Goal: Navigation & Orientation: Find specific page/section

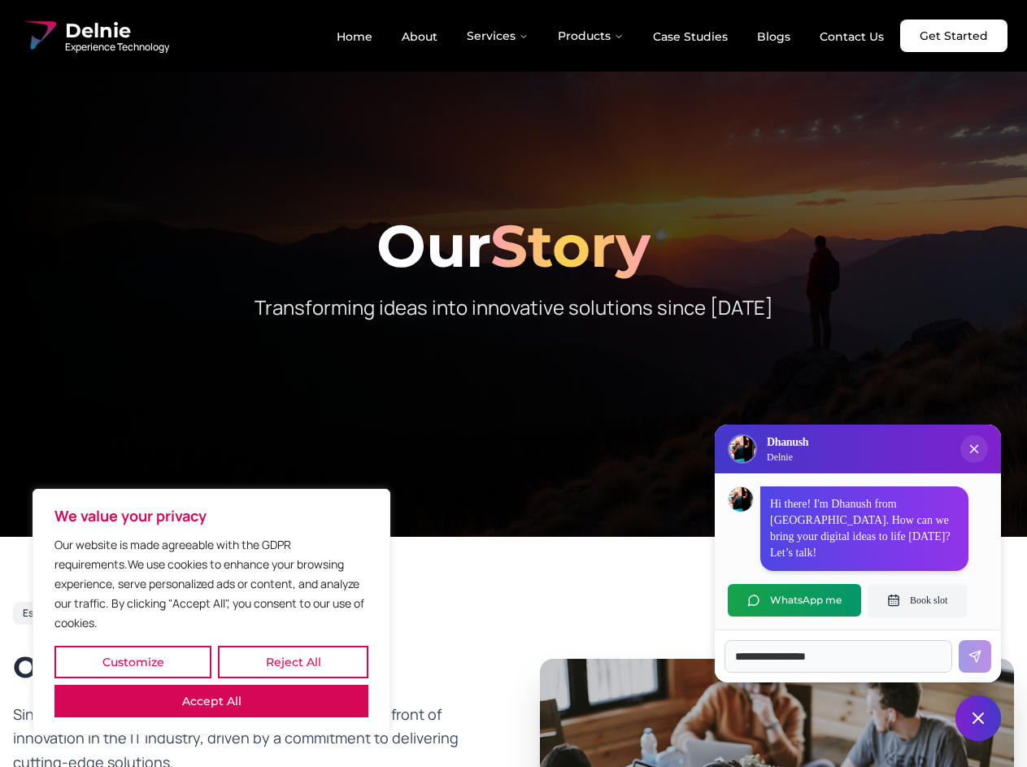
click at [132, 662] on button "Customize" at bounding box center [132, 661] width 157 height 33
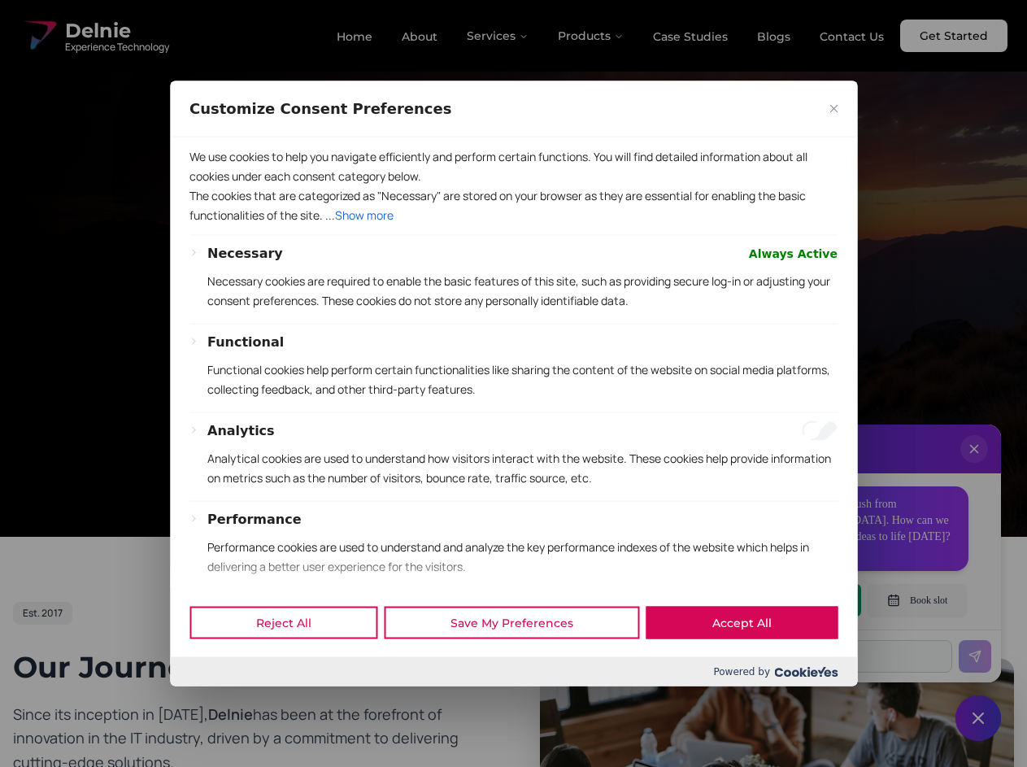
click at [293, 662] on div at bounding box center [513, 383] width 1027 height 767
click at [211, 185] on p "We use cookies to help you navigate efficiently and perform certain functions. …" at bounding box center [513, 165] width 648 height 39
click at [513, 383] on div "Functional Functional cookies help perform certain functionalities like sharing…" at bounding box center [522, 372] width 630 height 80
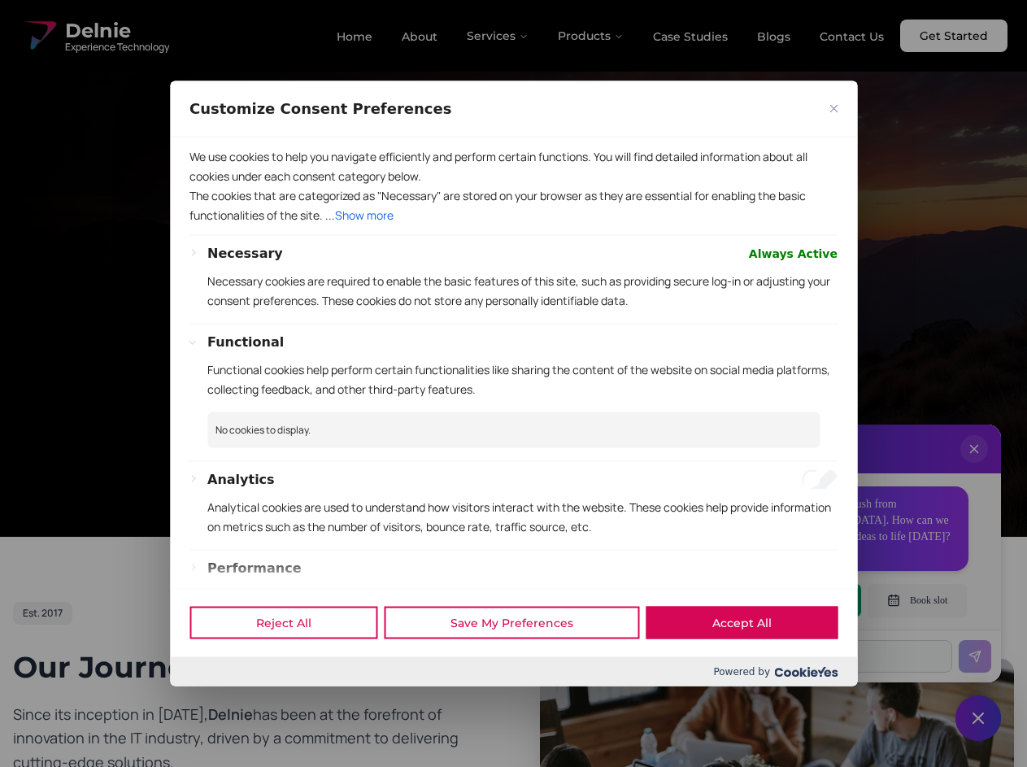
click at [498, 36] on div at bounding box center [513, 383] width 1027 height 767
click at [591, 36] on div at bounding box center [513, 383] width 1027 height 767
click at [974, 465] on div at bounding box center [513, 383] width 1027 height 767
click at [794, 600] on div "Reject All Save My Preferences Accept All" at bounding box center [513, 622] width 687 height 69
click at [917, 600] on div at bounding box center [513, 383] width 1027 height 767
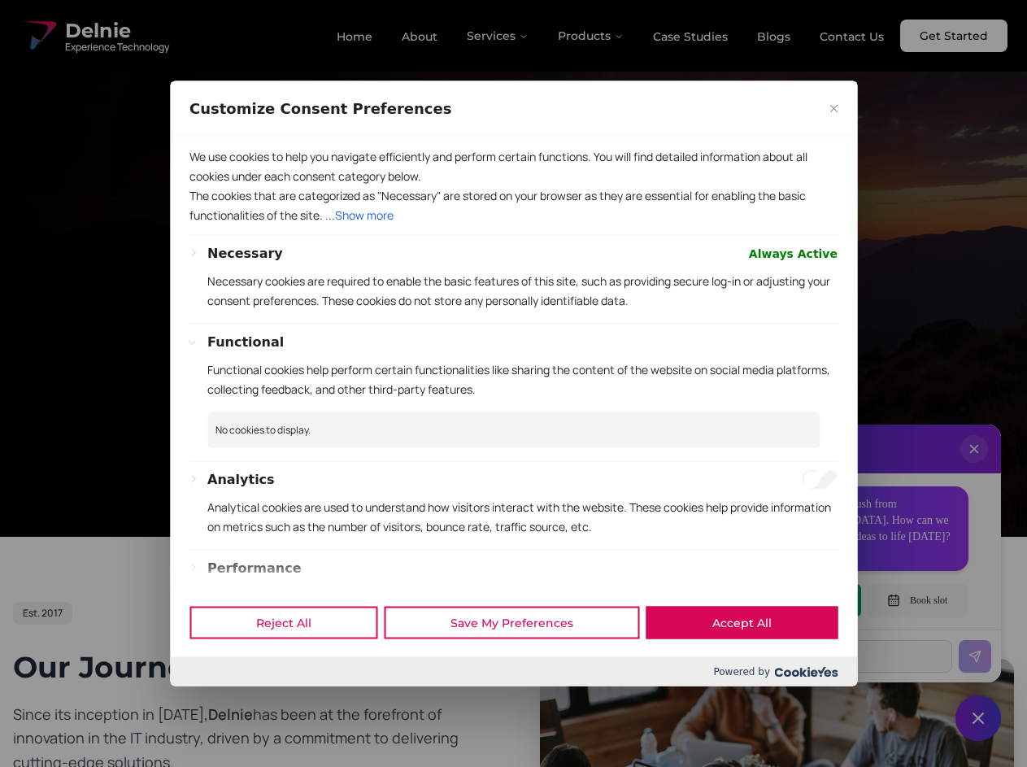
click at [978, 718] on div at bounding box center [513, 383] width 1027 height 767
